Goal: Task Accomplishment & Management: Manage account settings

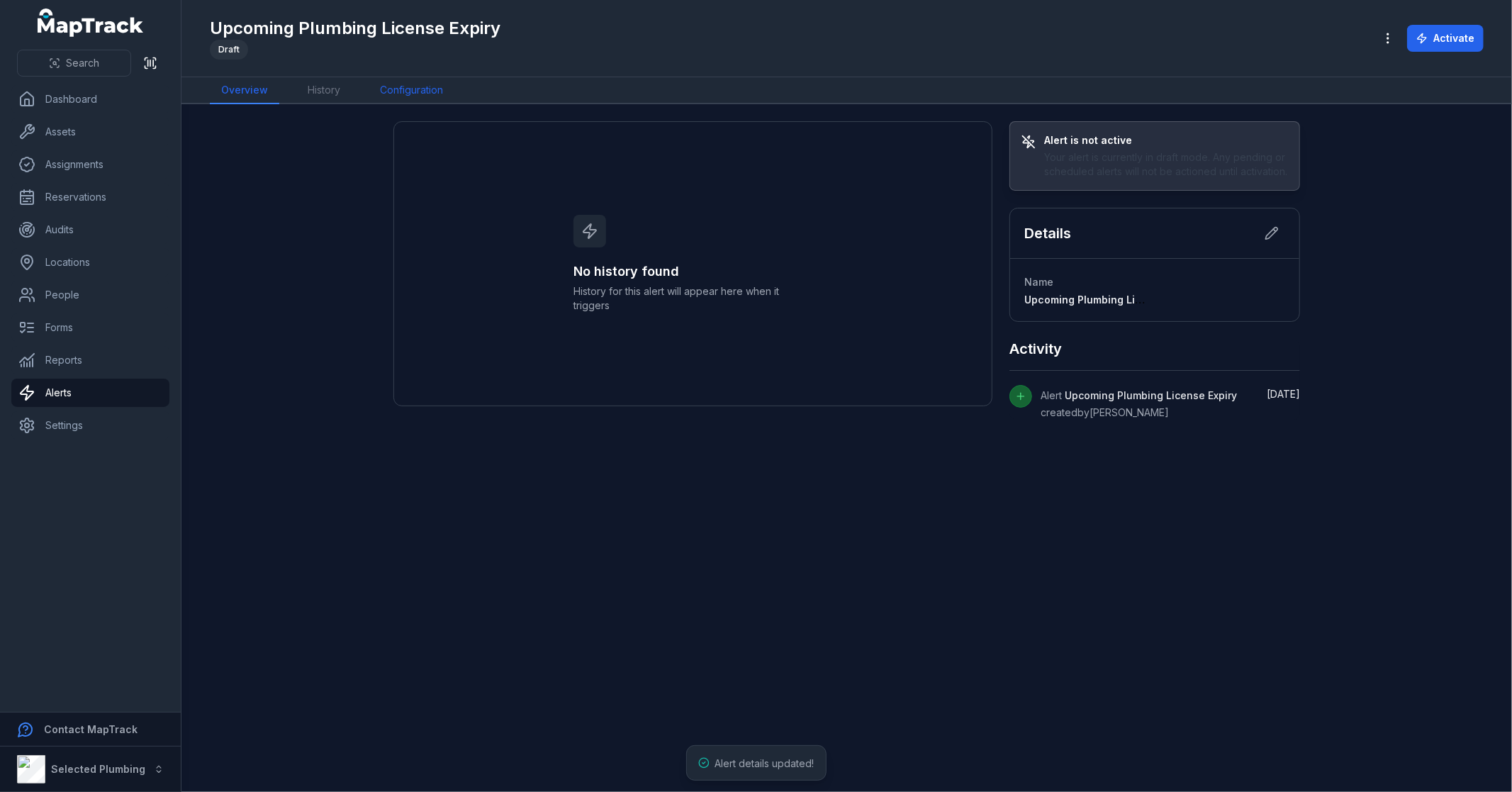
click at [418, 89] on link "Configuration" at bounding box center [411, 91] width 86 height 27
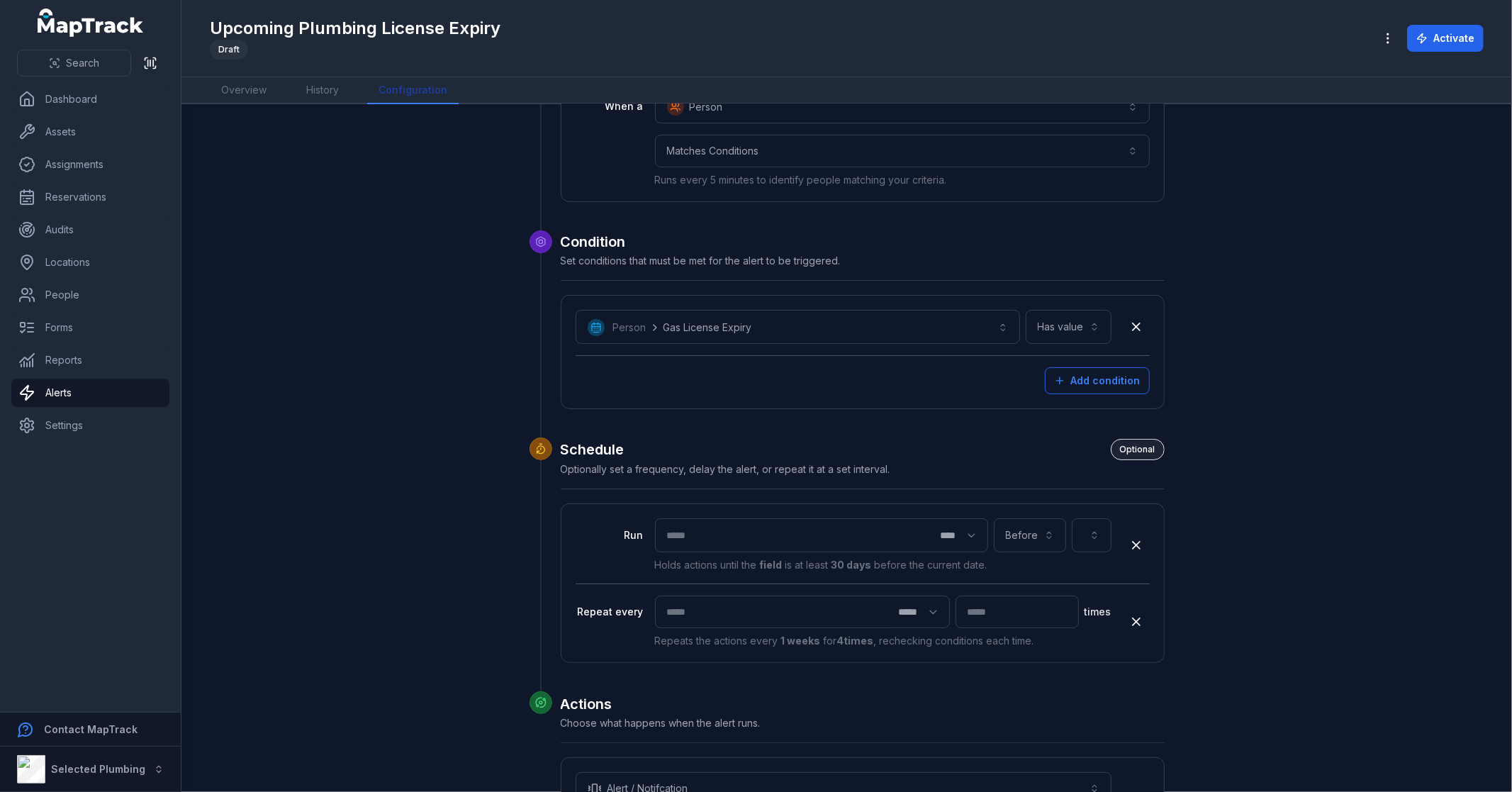
scroll to position [352, 0]
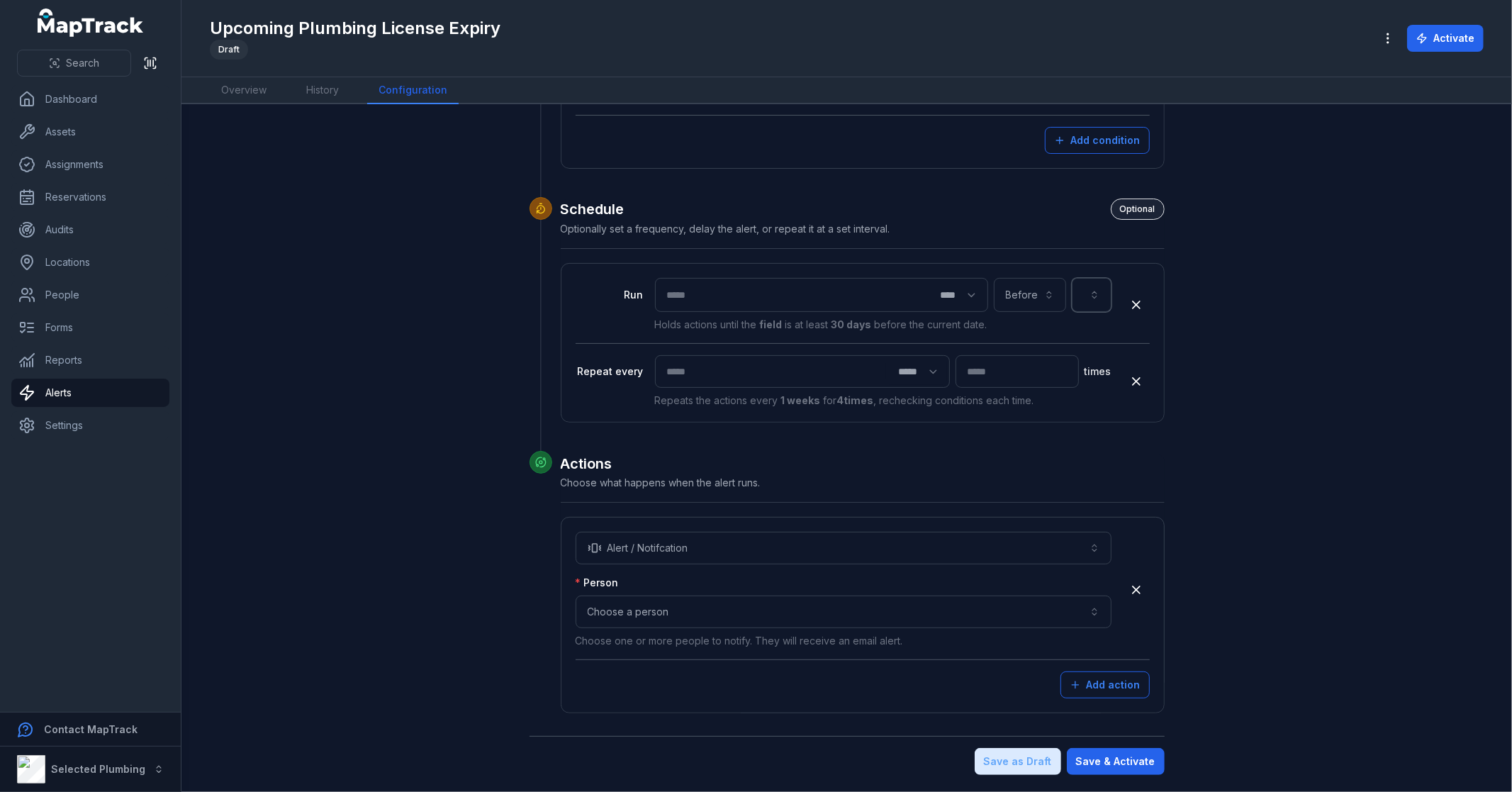
click at [1082, 300] on button "button" at bounding box center [1092, 295] width 40 height 34
click at [1084, 408] on div "DL expiry" at bounding box center [1085, 394] width 33 height 28
click at [1076, 293] on button "**********" at bounding box center [1058, 295] width 107 height 34
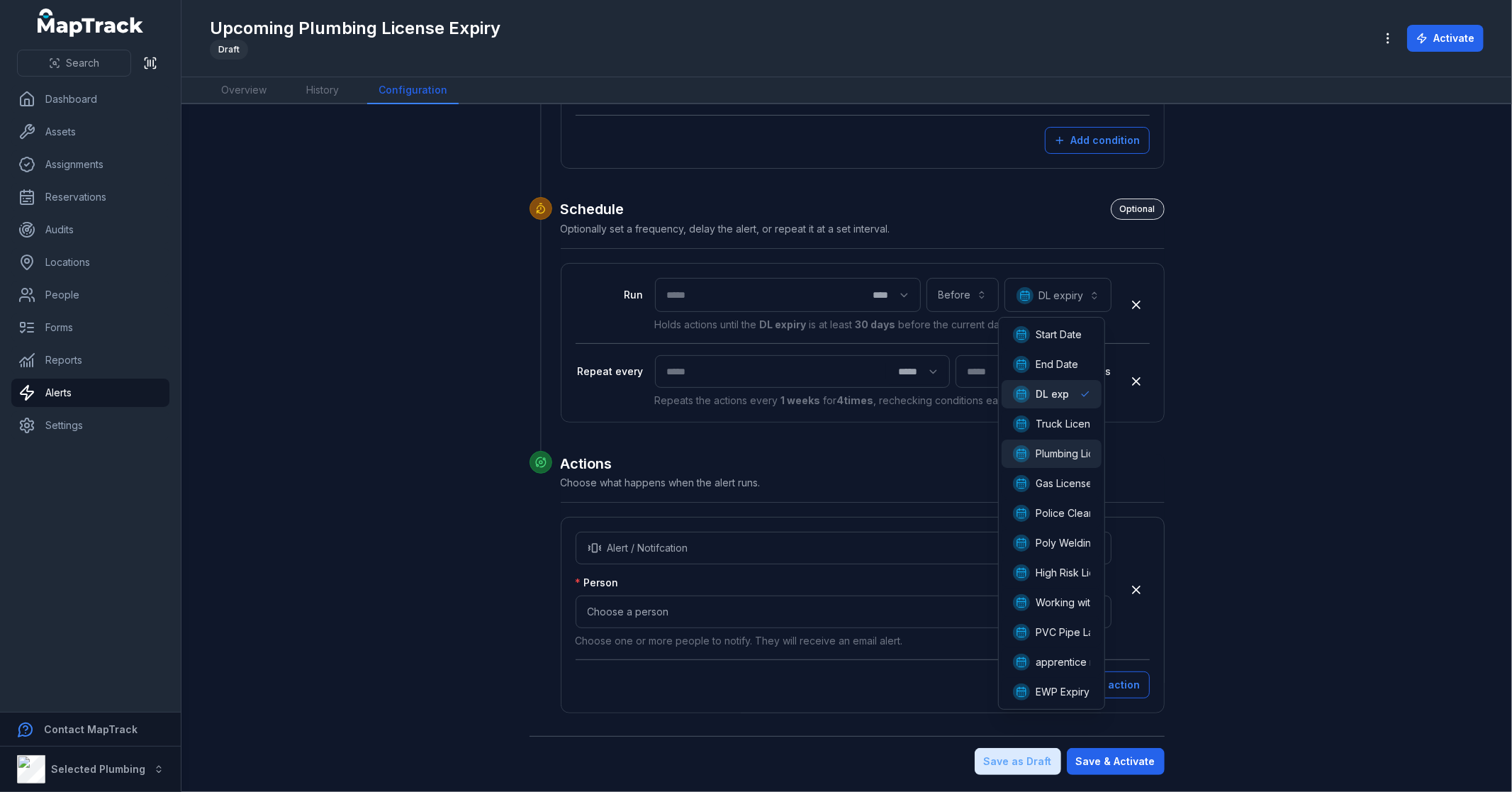
click at [1080, 452] on span "Plumbing License Expiry" at bounding box center [1092, 454] width 113 height 14
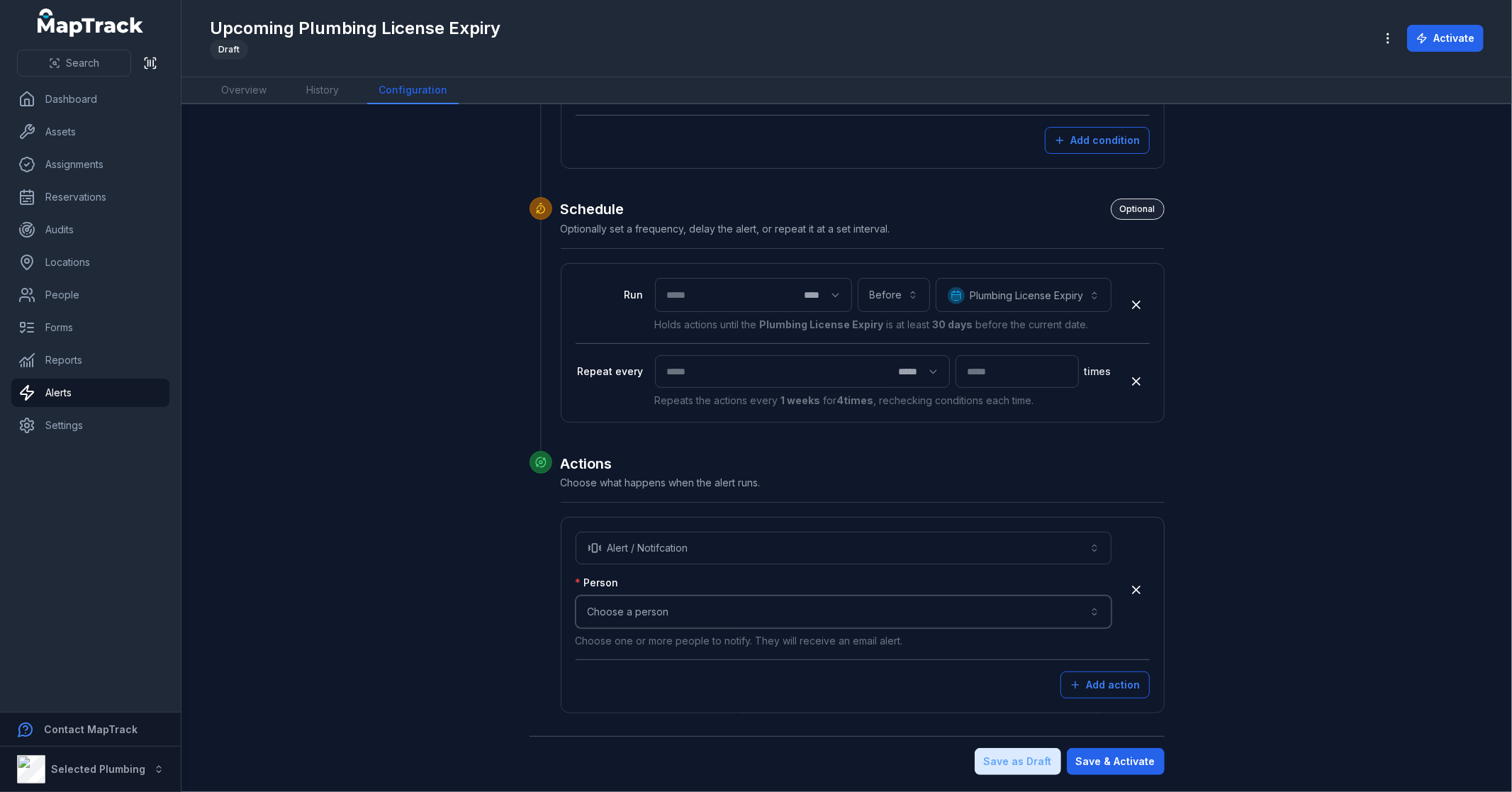
click at [689, 603] on button "Choose a person" at bounding box center [843, 611] width 536 height 33
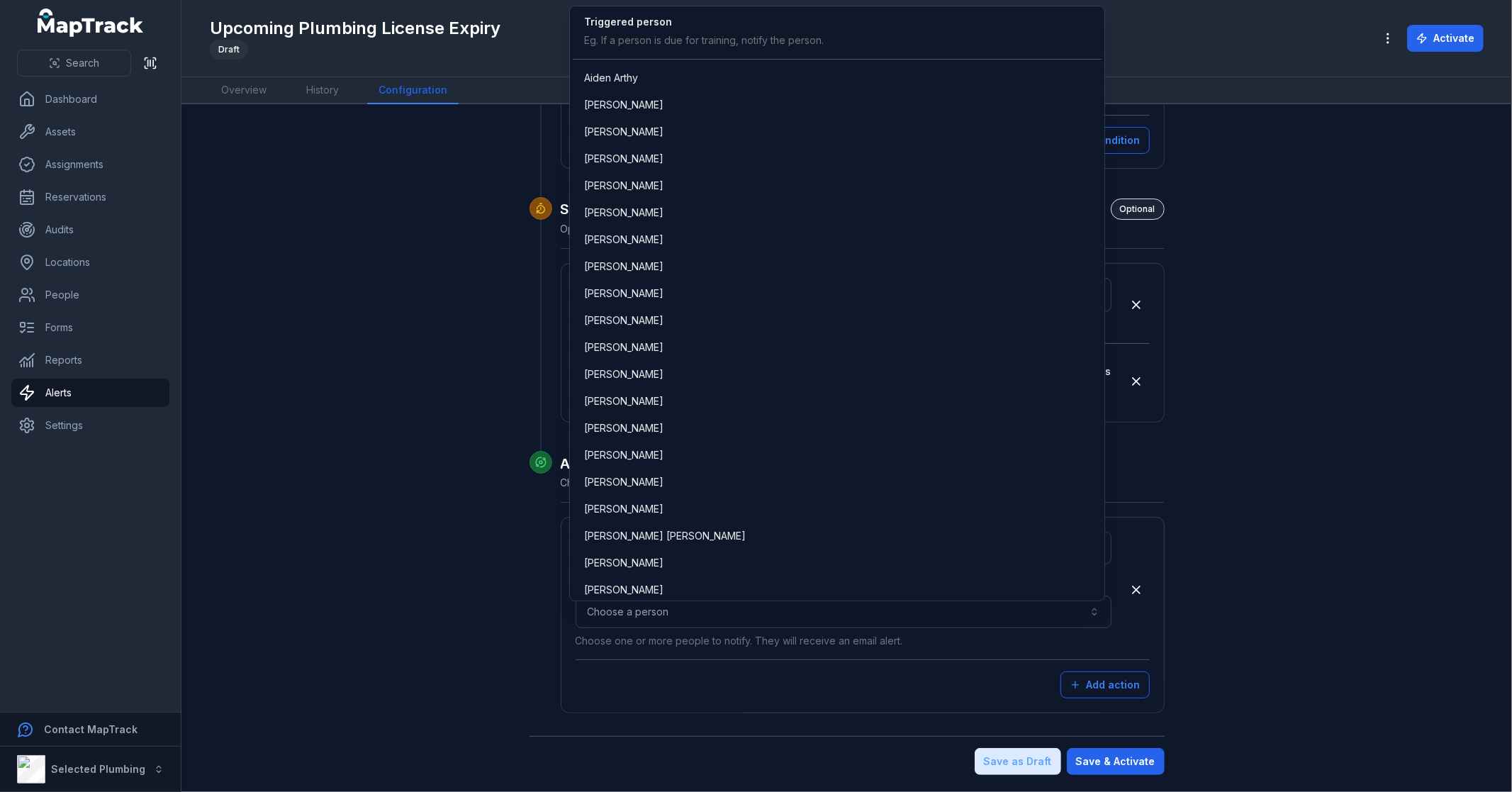
scroll to position [1590, 0]
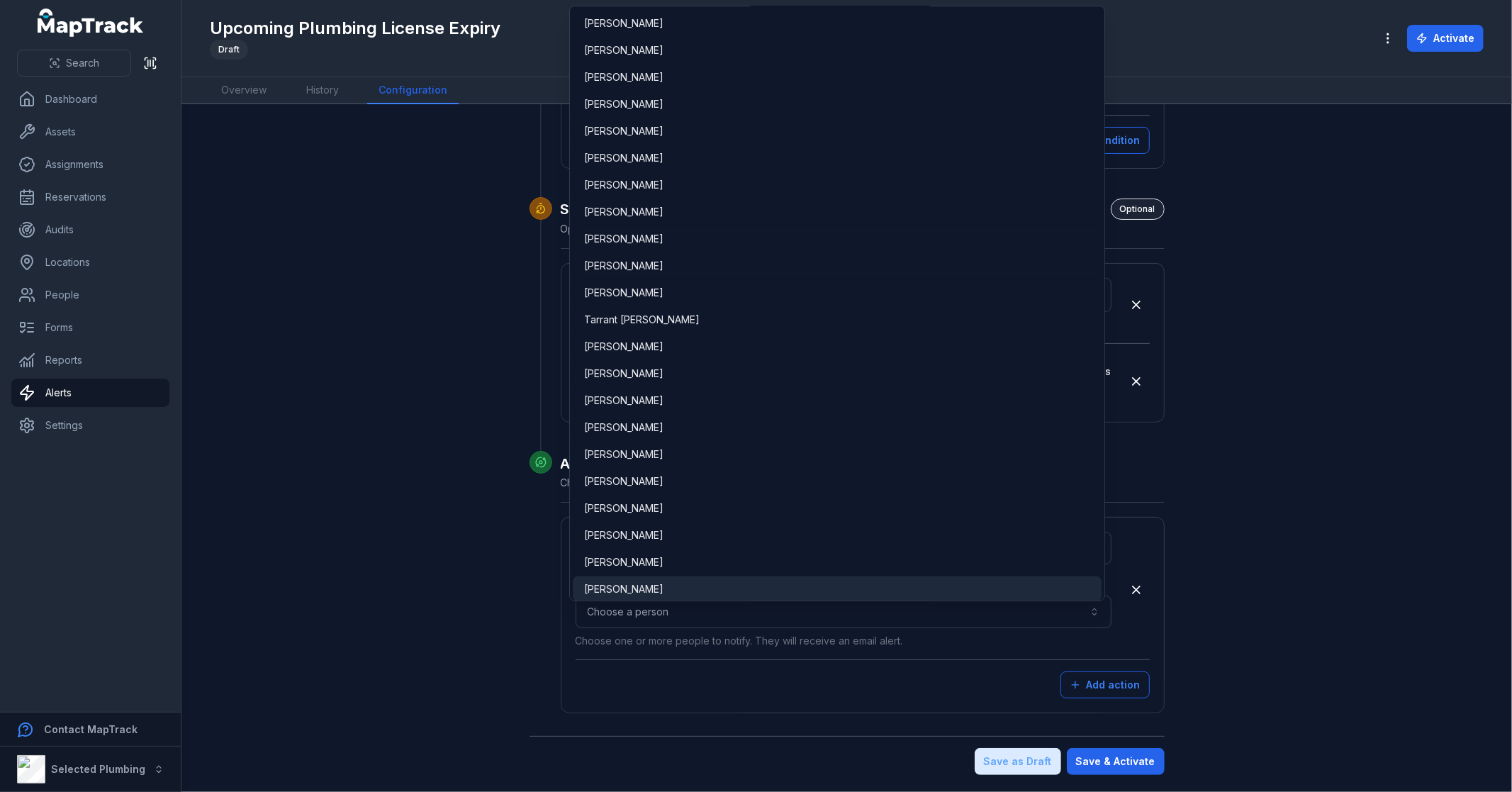
click at [667, 582] on div "[PERSON_NAME]" at bounding box center [837, 589] width 506 height 14
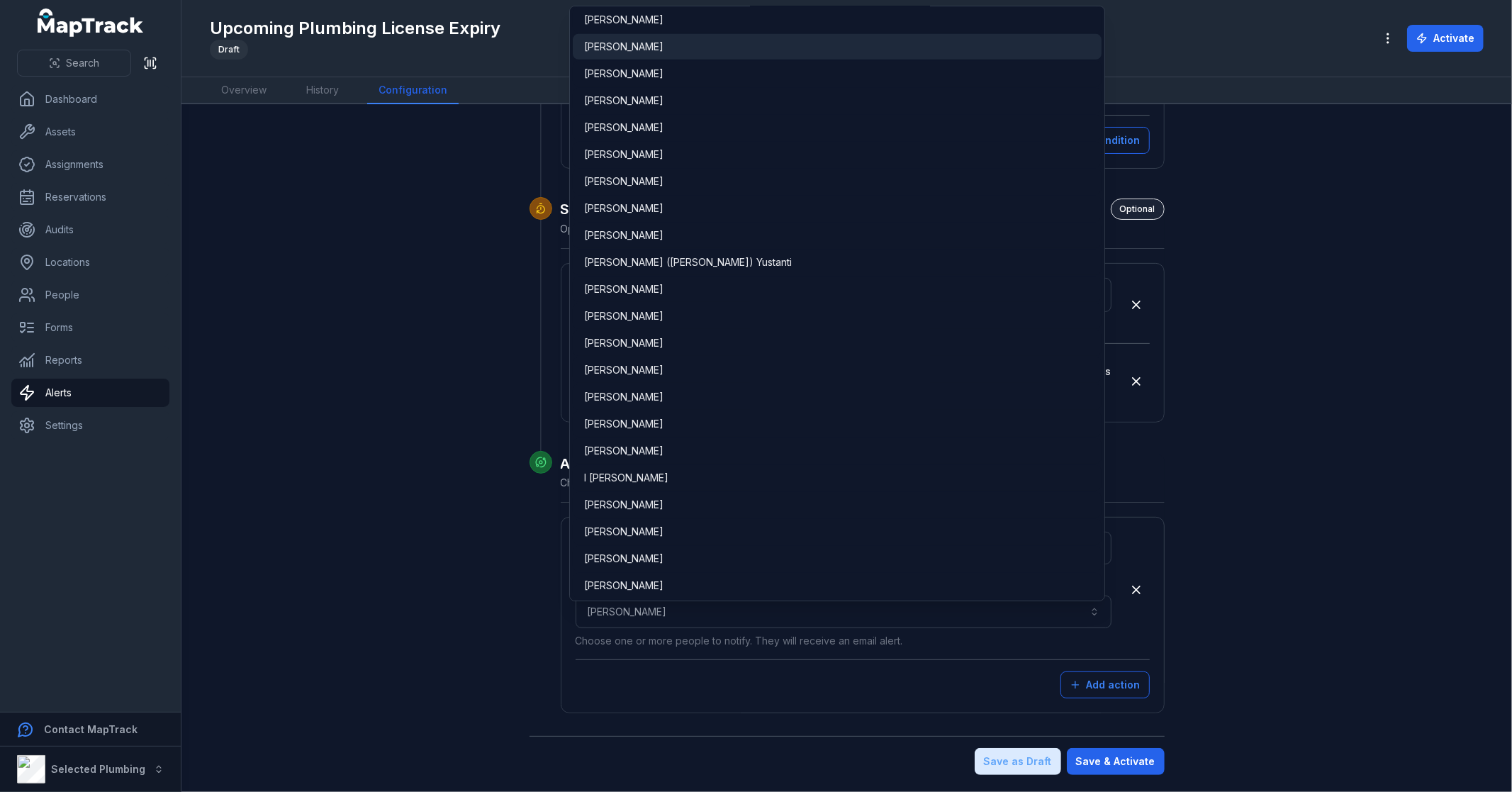
click at [644, 40] on span "[PERSON_NAME]" at bounding box center [623, 47] width 79 height 14
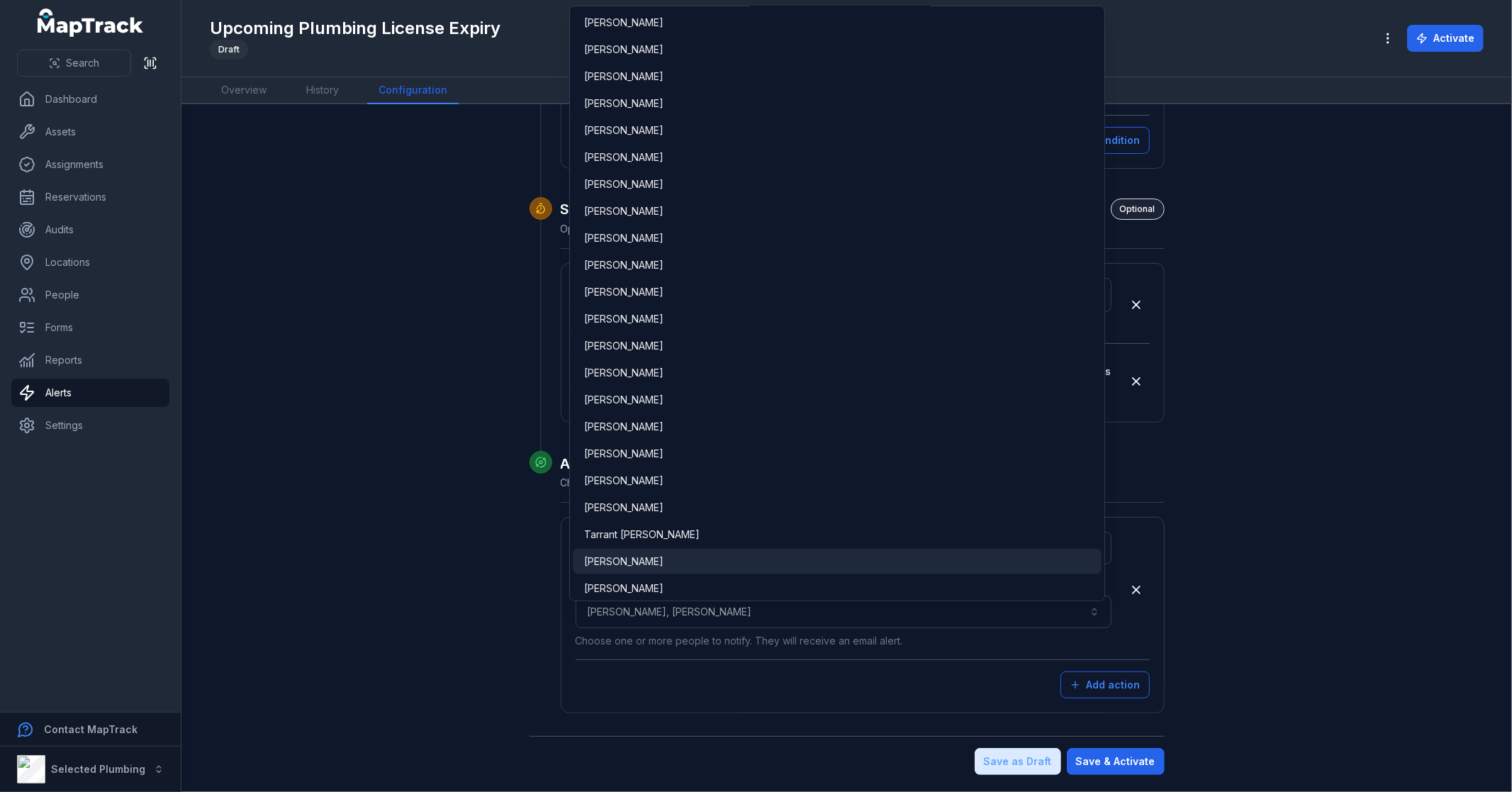
scroll to position [1399, 0]
click at [665, 535] on div "[PERSON_NAME]" at bounding box center [837, 538] width 506 height 14
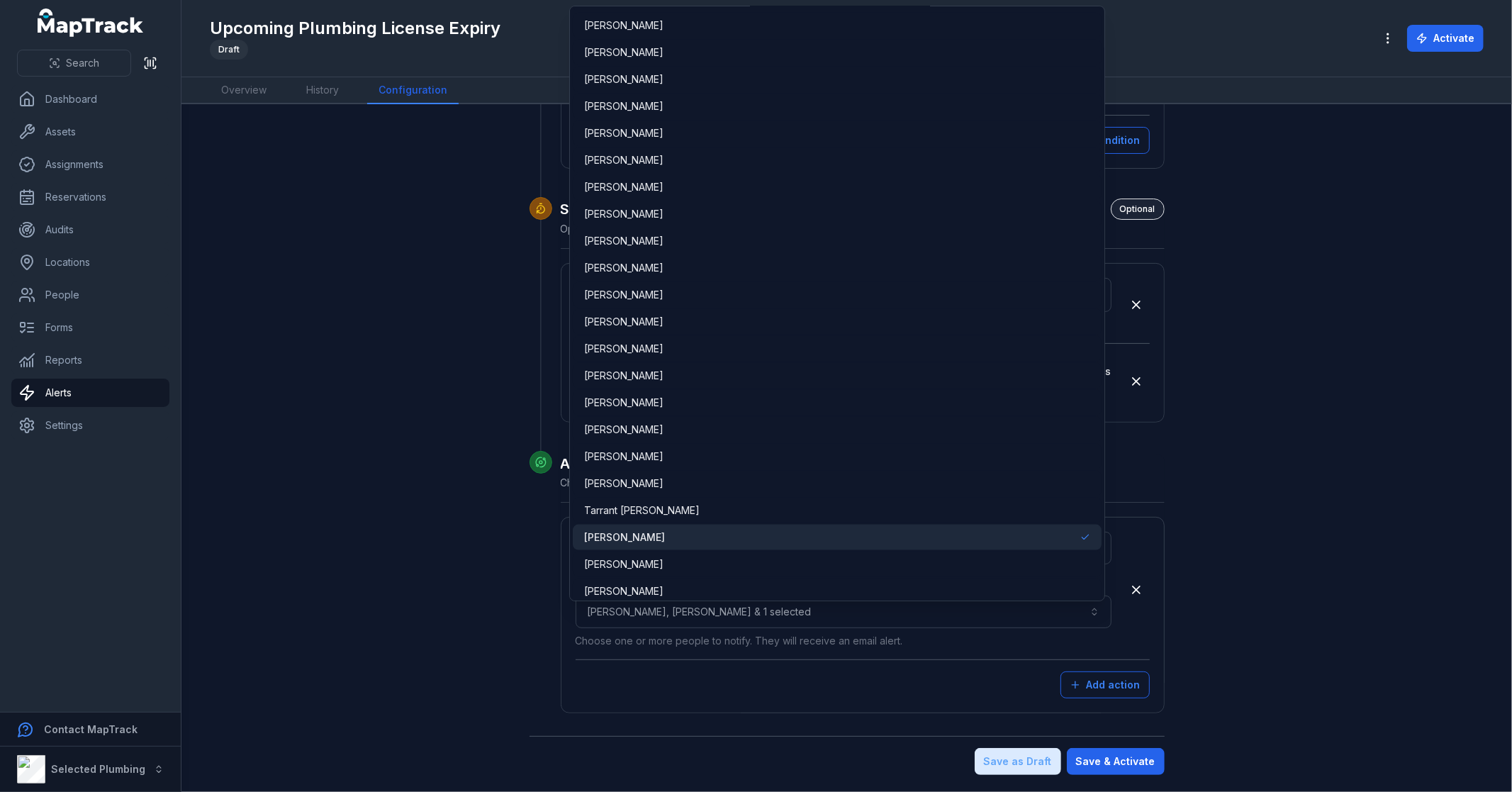
click at [1114, 762] on form "**********" at bounding box center [847, 273] width 635 height 1005
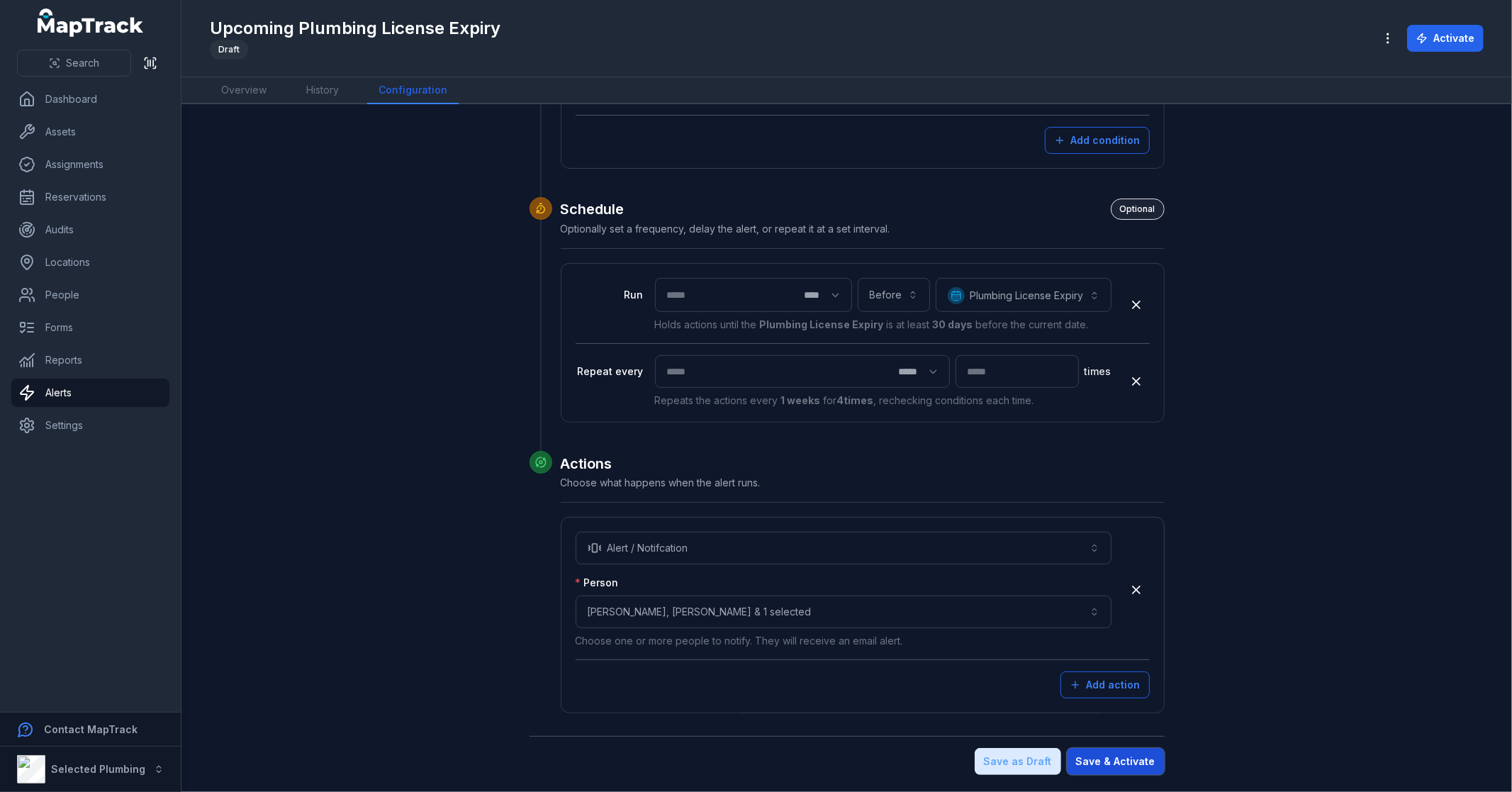
click at [1116, 762] on button "Save & Activate" at bounding box center [1116, 762] width 97 height 27
